Goal: Share content: Share content

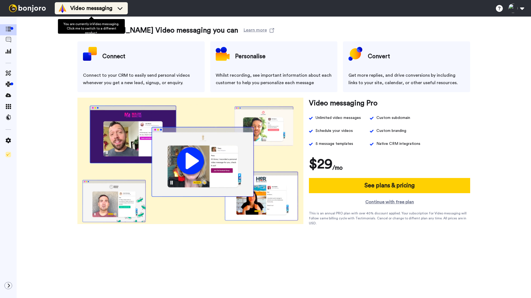
click at [83, 7] on span "Video messaging" at bounding box center [91, 8] width 42 height 8
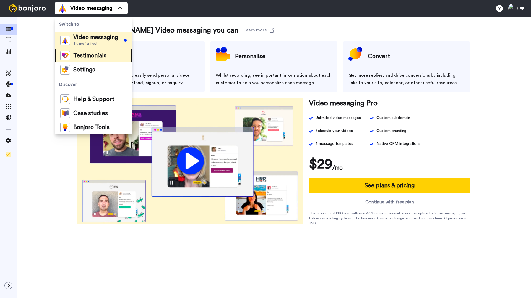
click at [88, 58] on span "Testimonials" at bounding box center [89, 56] width 33 height 6
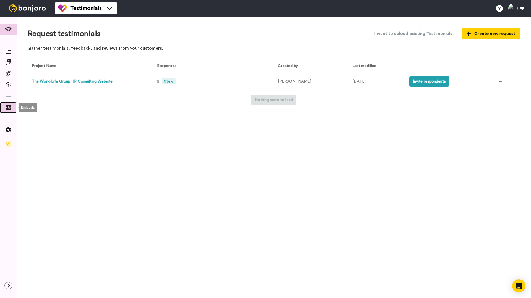
click at [7, 108] on icon at bounding box center [9, 108] width 6 height 6
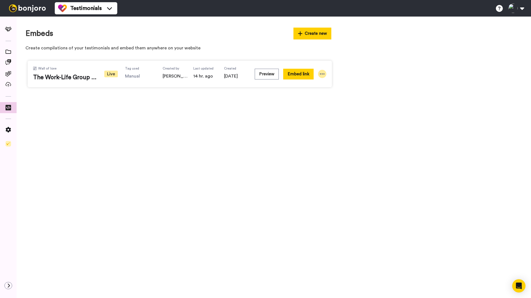
click at [324, 72] on icon at bounding box center [322, 74] width 6 height 6
click at [65, 75] on span "The Work-Life Group Testimonials" at bounding box center [65, 78] width 64 height 8
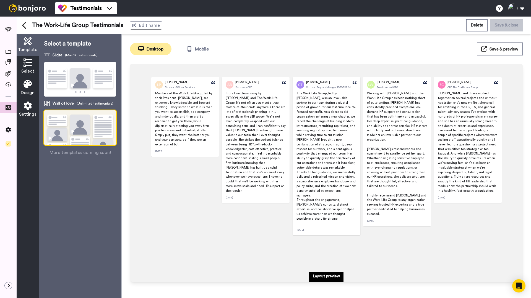
click at [25, 73] on span "Select" at bounding box center [27, 71] width 13 height 7
